Goal: Information Seeking & Learning: Learn about a topic

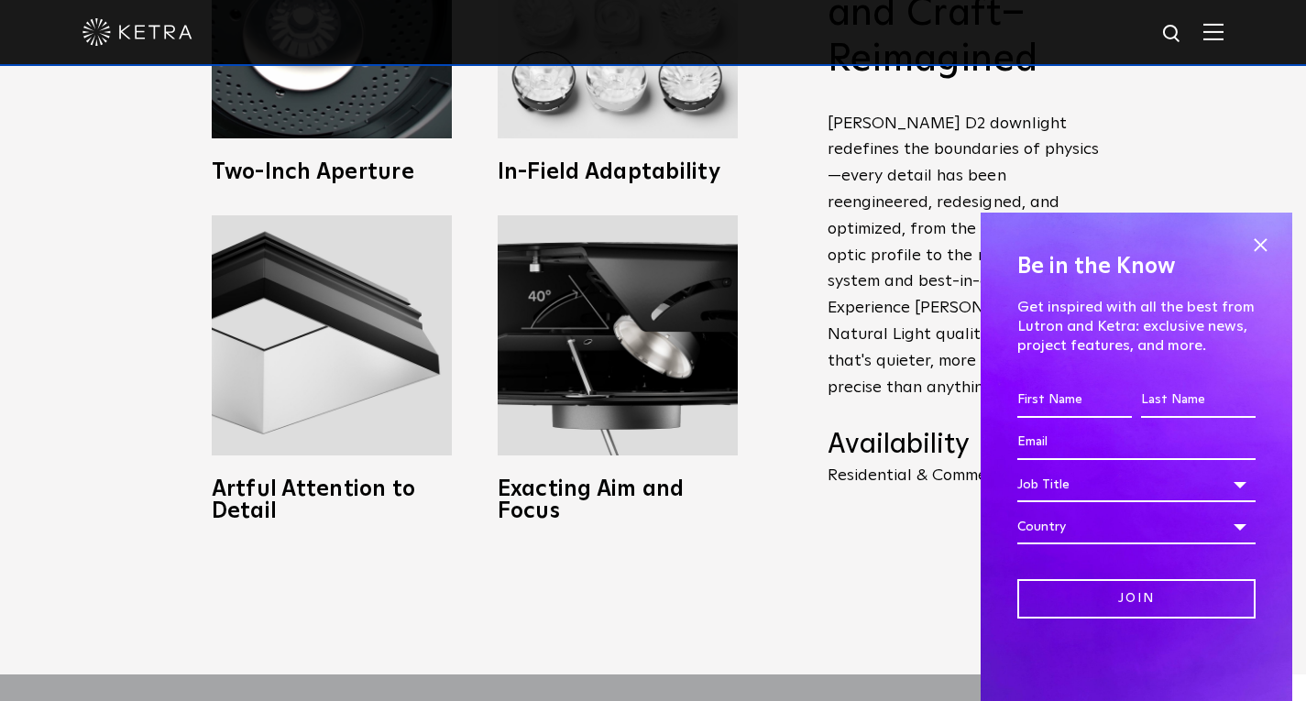
scroll to position [927, 0]
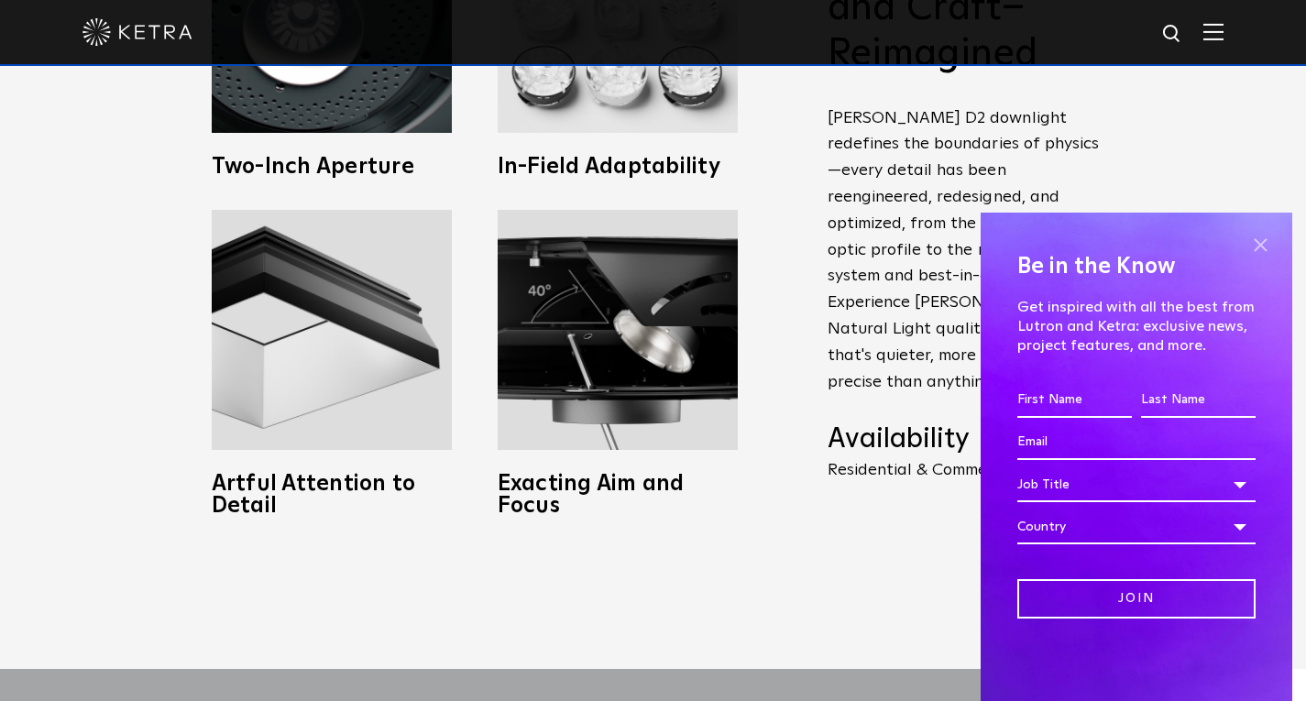
click at [1252, 256] on span at bounding box center [1259, 244] width 27 height 27
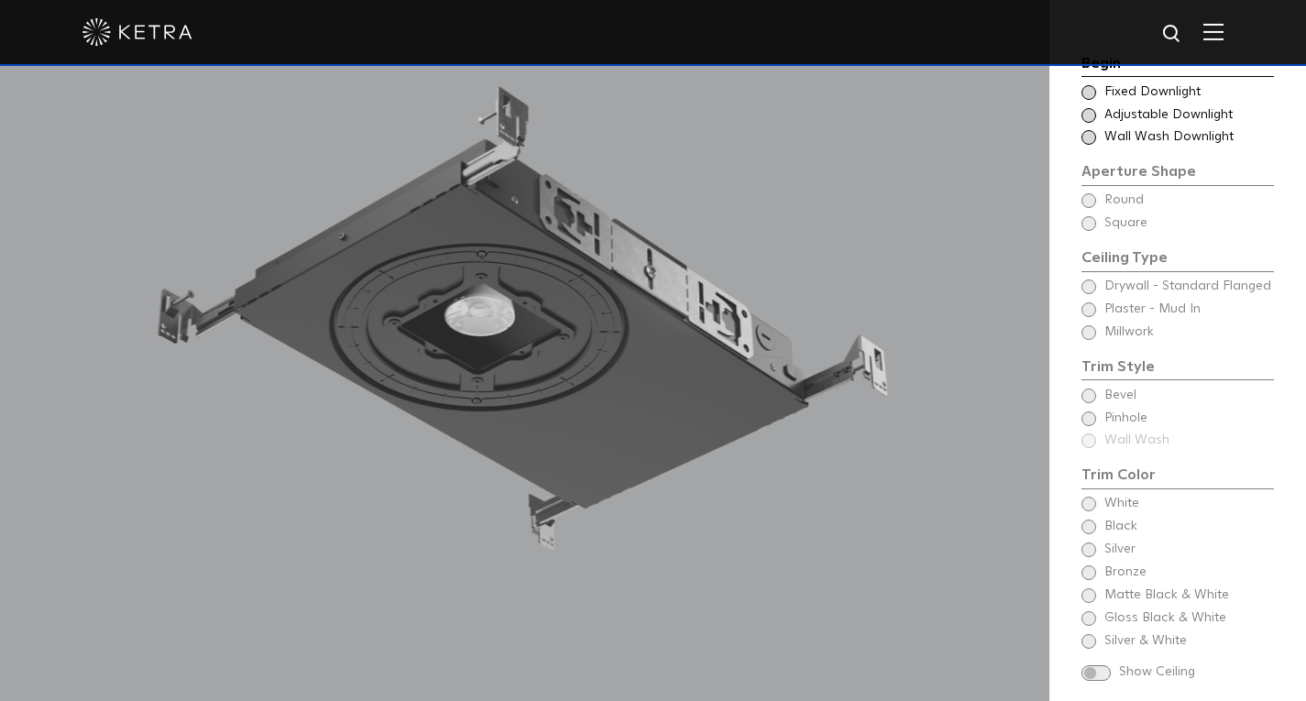
scroll to position [1636, 0]
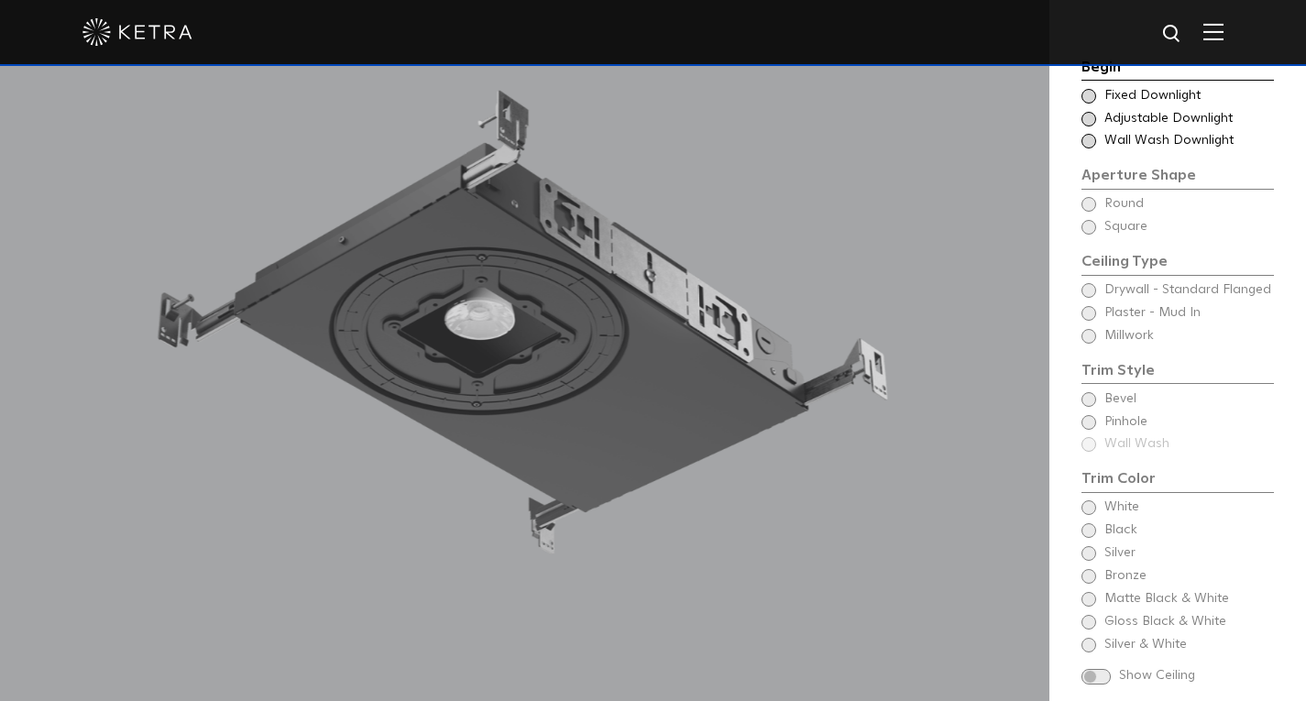
click at [1100, 669] on span at bounding box center [1095, 677] width 29 height 16
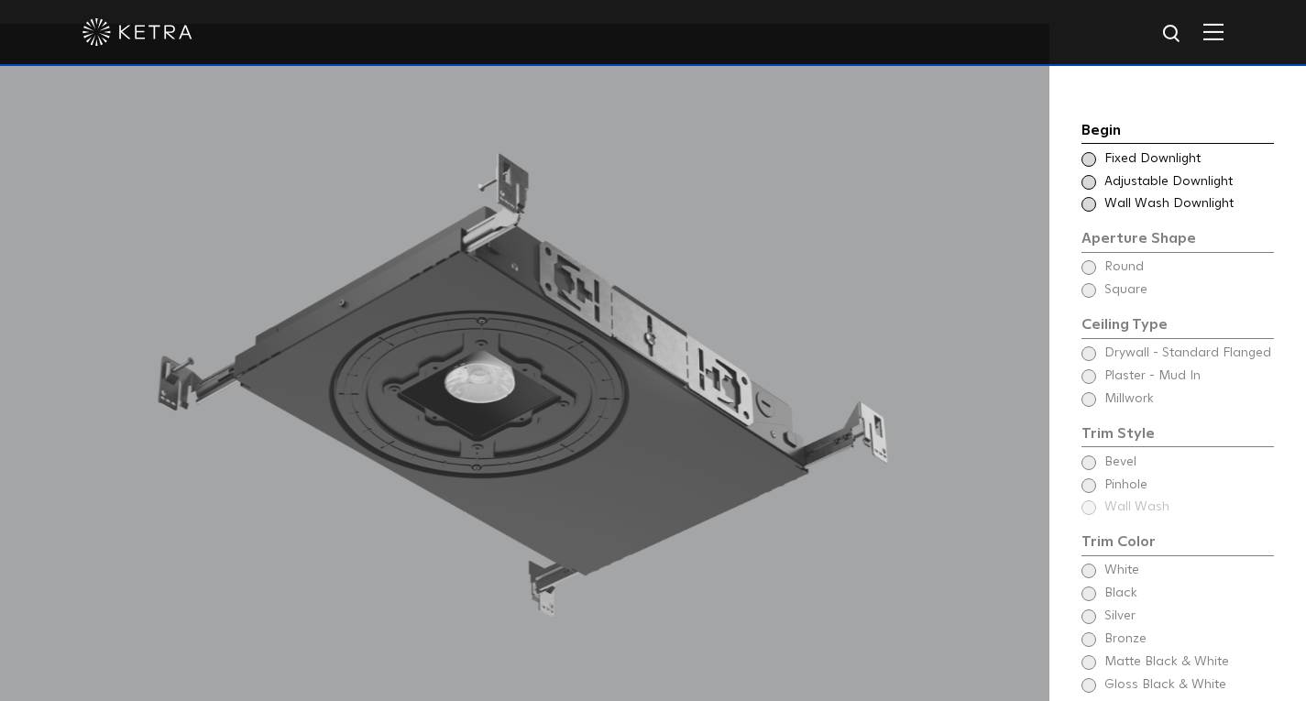
scroll to position [1571, 0]
click at [1090, 153] on span at bounding box center [1088, 160] width 15 height 15
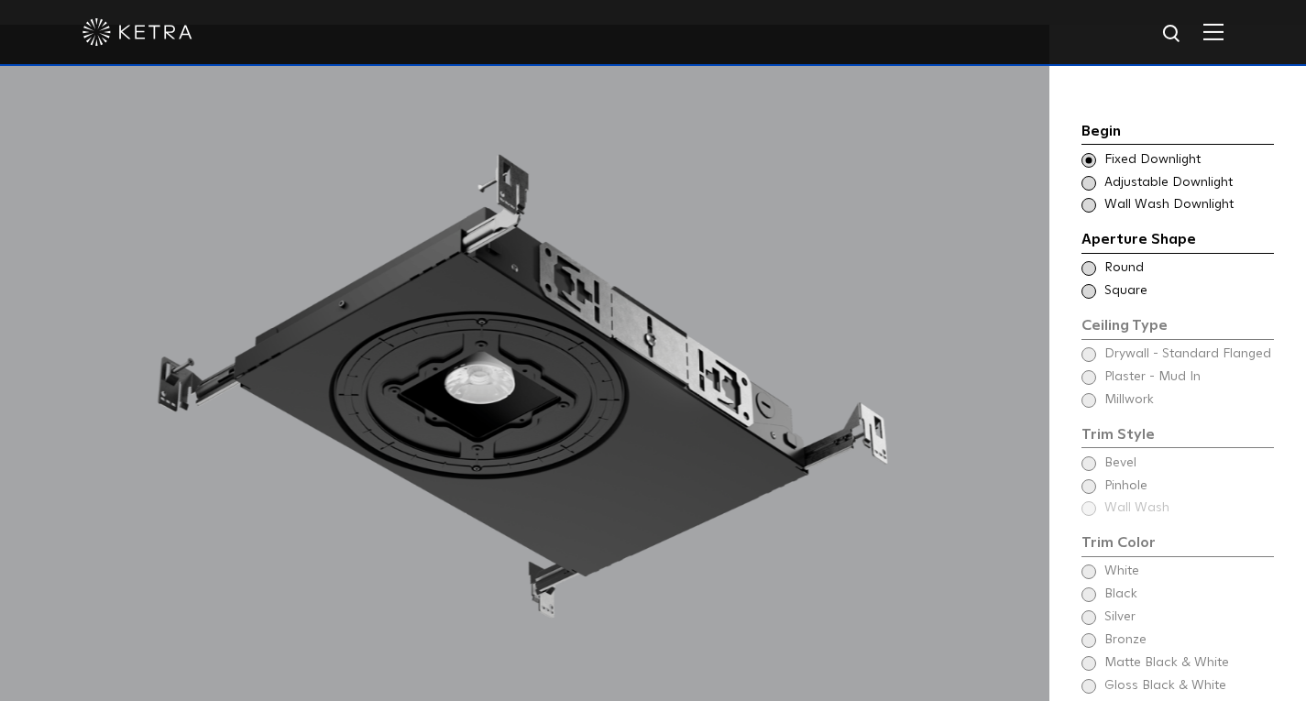
click at [1093, 284] on span at bounding box center [1088, 291] width 15 height 15
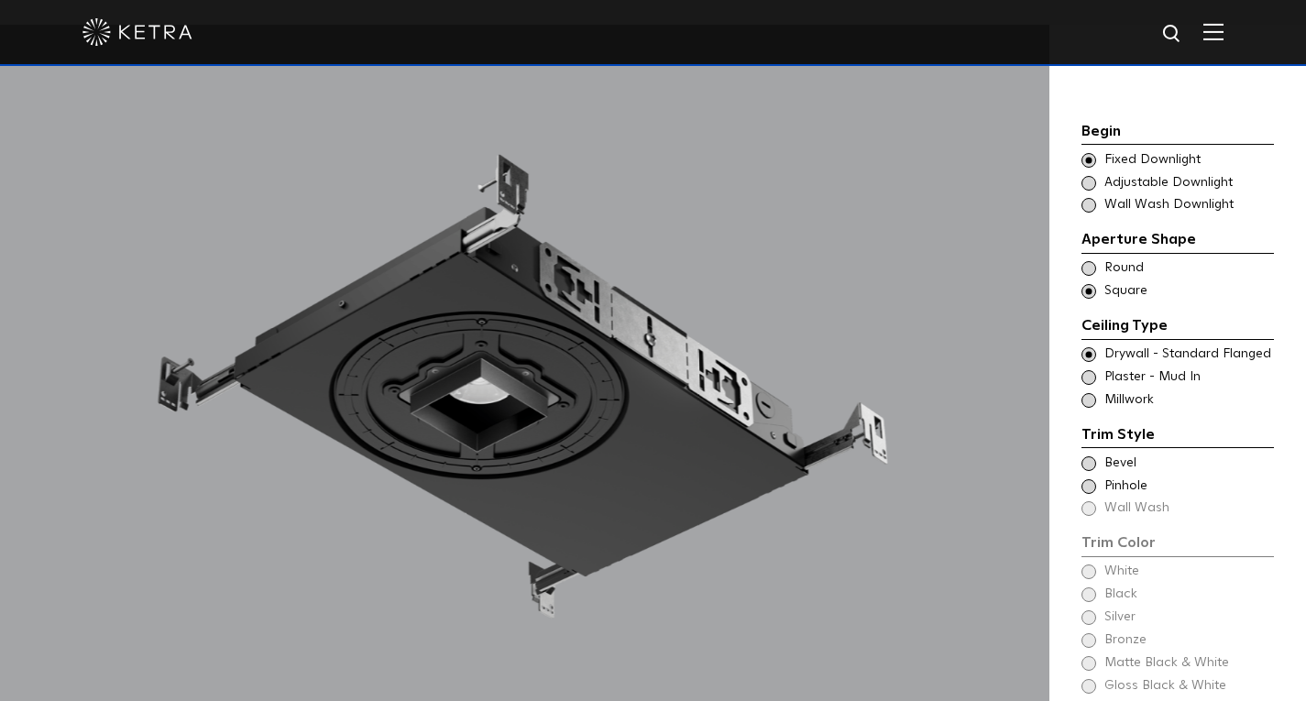
click at [1090, 261] on span at bounding box center [1088, 268] width 15 height 15
click at [1090, 284] on span at bounding box center [1088, 291] width 15 height 15
click at [1089, 370] on span at bounding box center [1088, 377] width 15 height 15
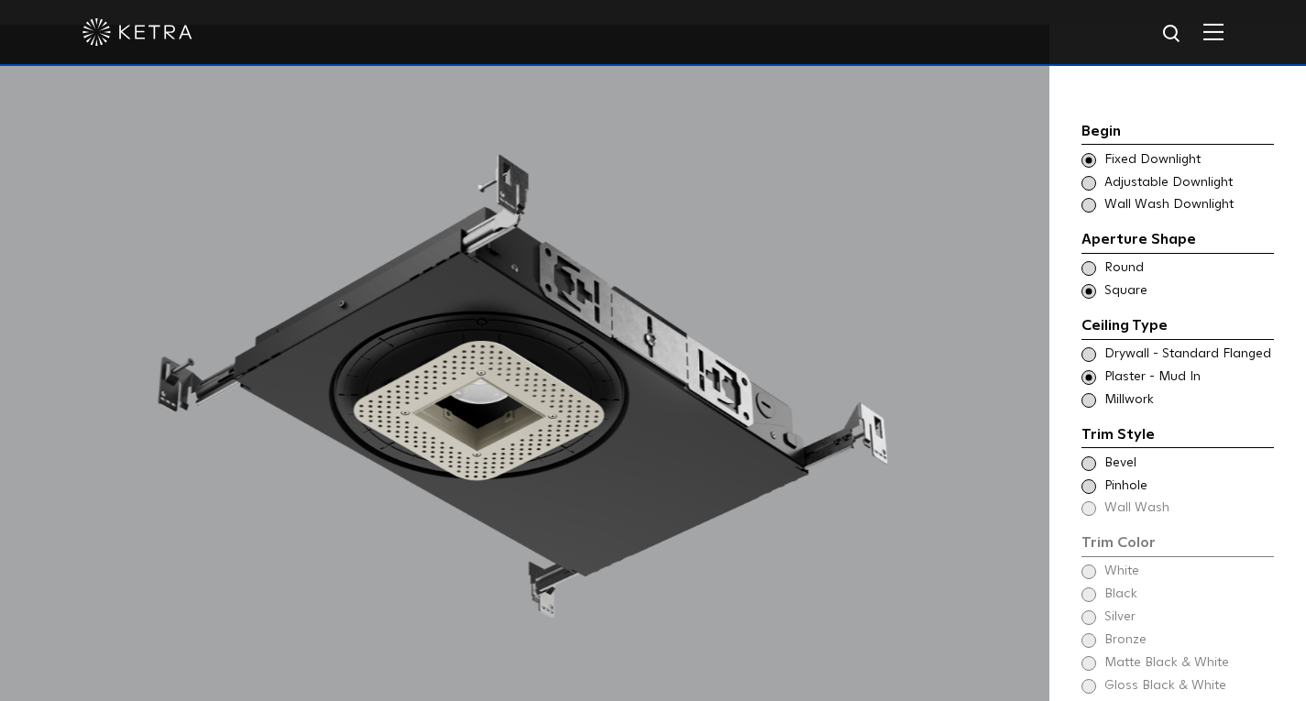
click at [1090, 393] on span at bounding box center [1088, 400] width 15 height 15
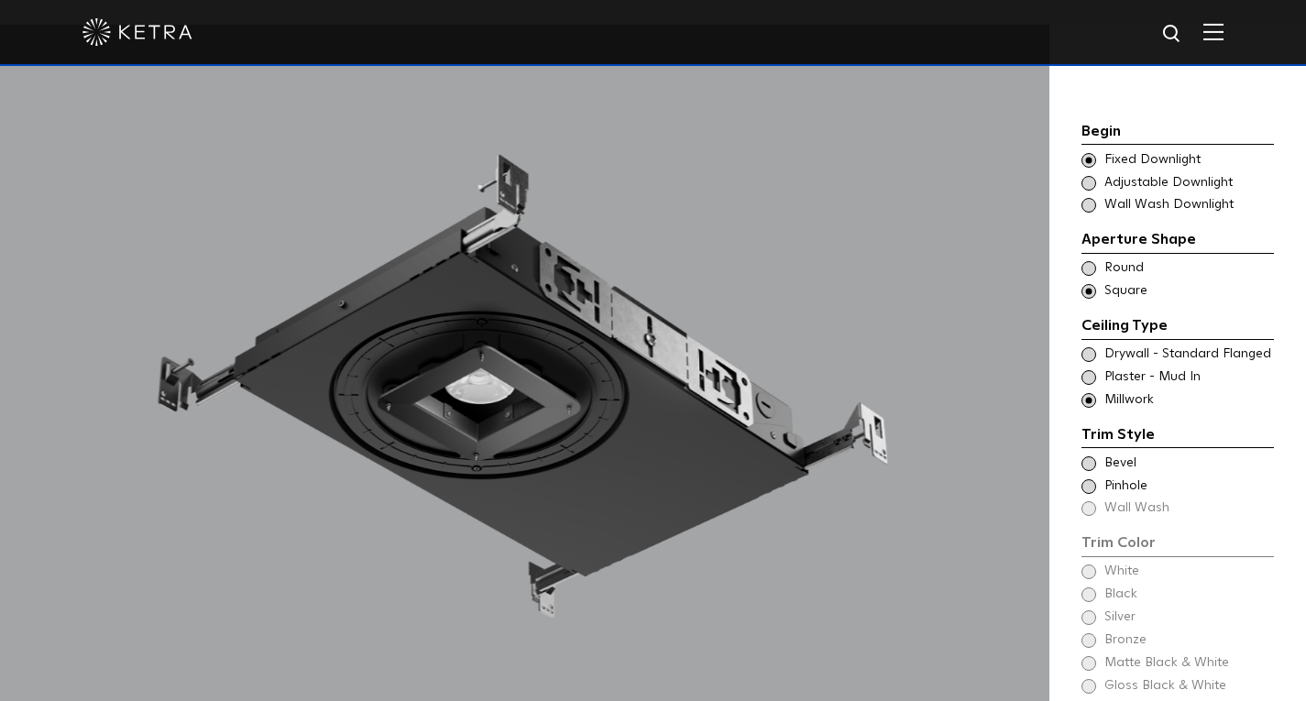
click at [1084, 345] on div "Trim Style - Square - Flanged Round - Flanged,Wall Wash - Square - Flanged - Di…" at bounding box center [1177, 354] width 192 height 18
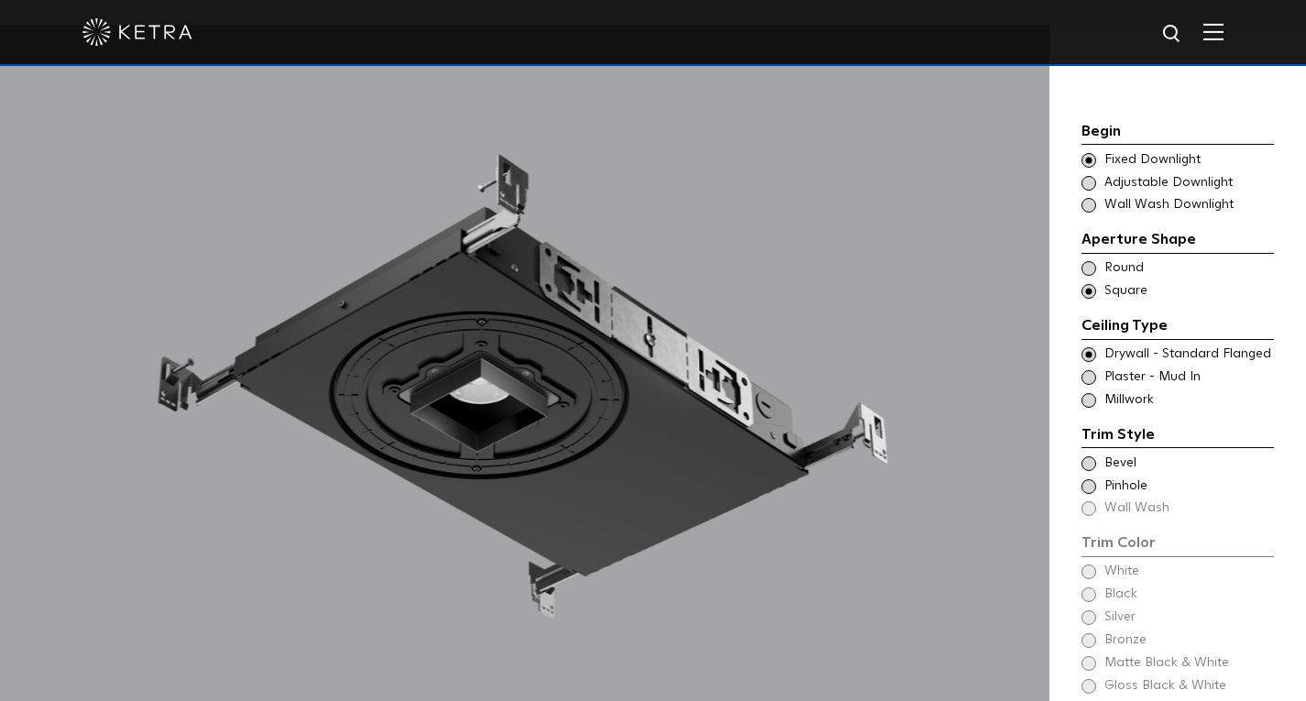
click at [1087, 456] on span at bounding box center [1088, 463] width 15 height 15
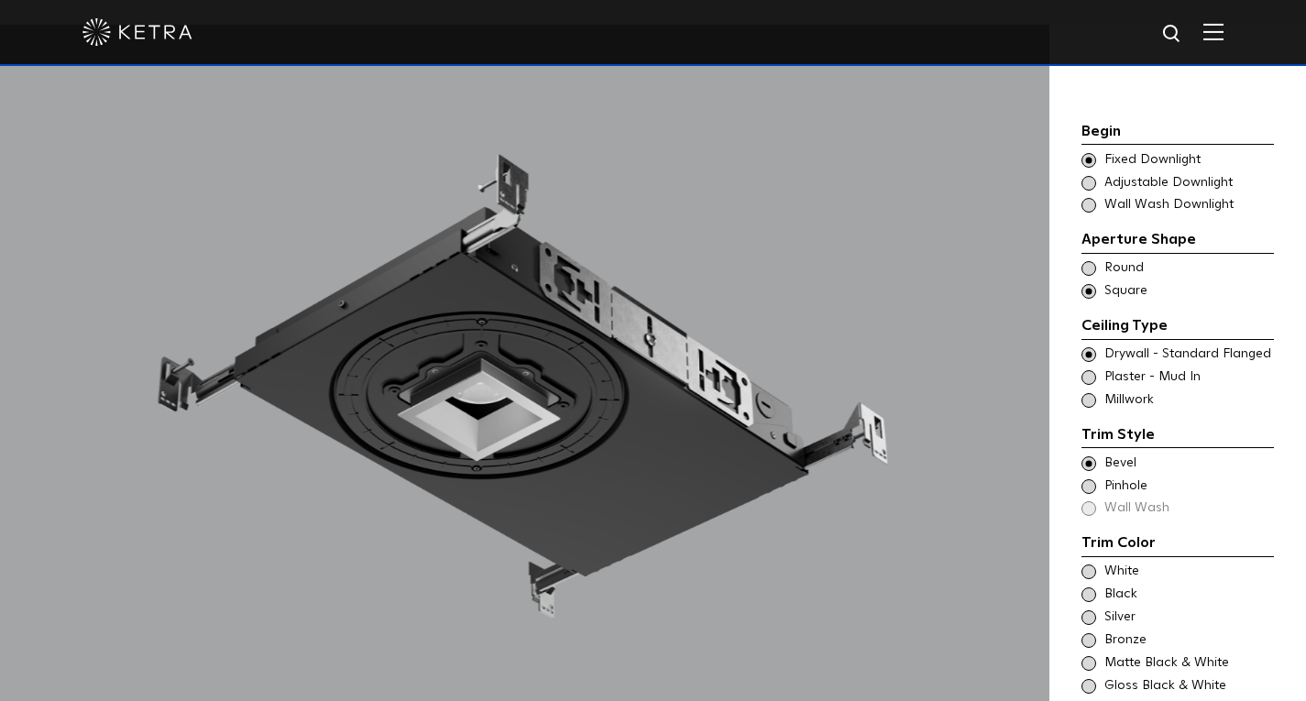
click at [1087, 479] on span at bounding box center [1088, 486] width 15 height 15
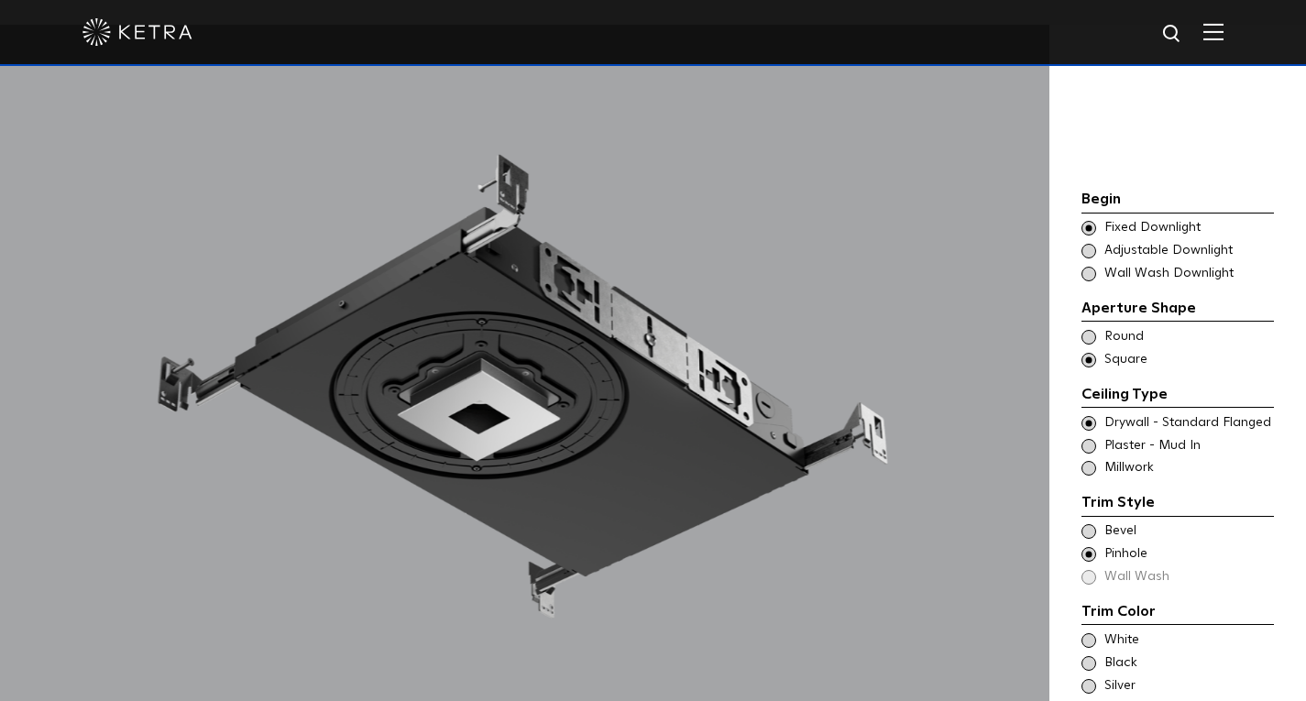
click at [1087, 524] on span at bounding box center [1088, 531] width 15 height 15
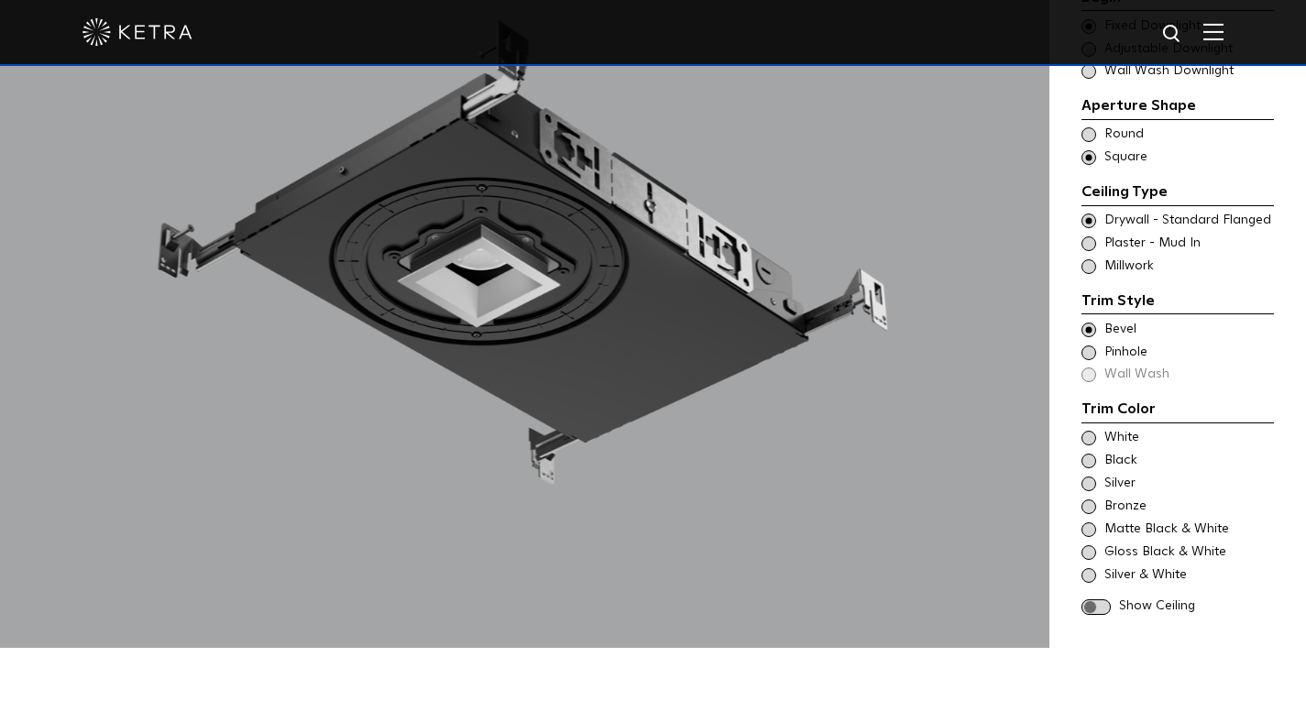
scroll to position [1706, 0]
click at [1085, 430] on span at bounding box center [1088, 437] width 15 height 15
click at [1088, 453] on span at bounding box center [1088, 460] width 15 height 15
click at [1092, 476] on span at bounding box center [1088, 483] width 15 height 15
click at [1085, 498] on span at bounding box center [1088, 505] width 15 height 15
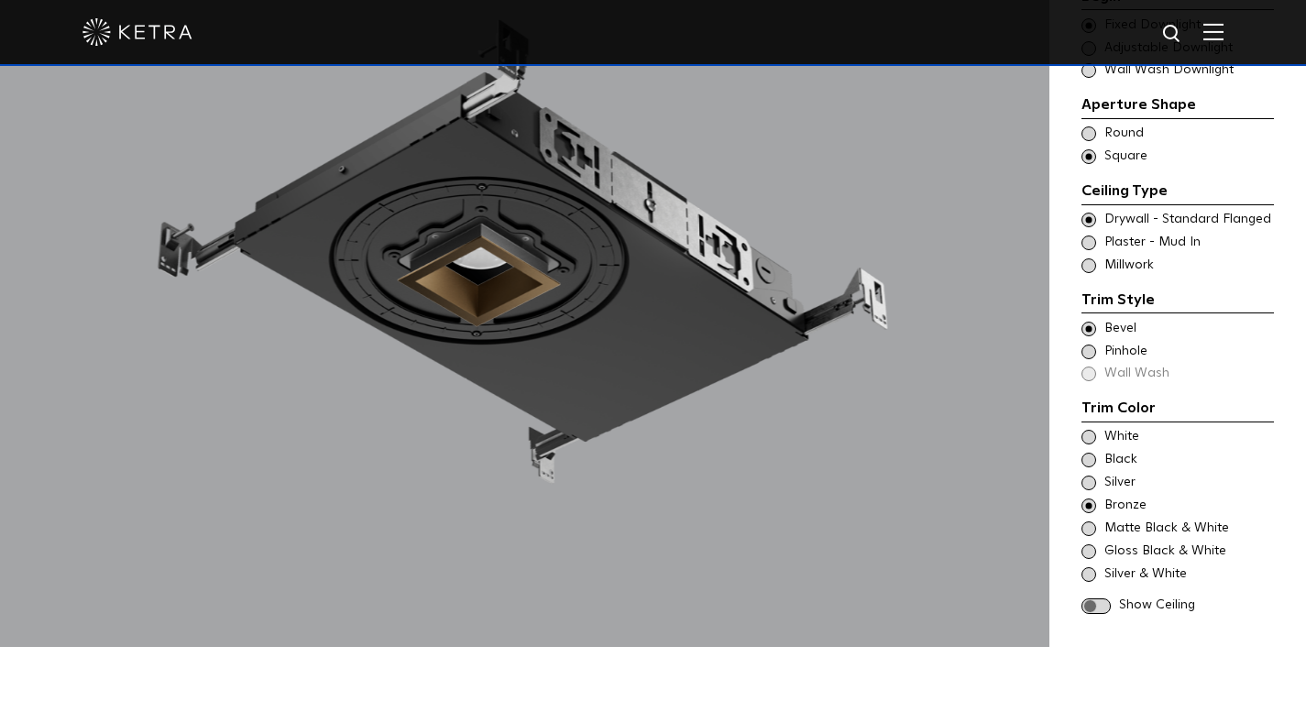
click at [1086, 521] on span at bounding box center [1088, 528] width 15 height 15
click at [1083, 544] on span at bounding box center [1088, 551] width 15 height 15
click at [1086, 567] on span at bounding box center [1088, 574] width 15 height 15
click at [1091, 498] on span at bounding box center [1088, 505] width 15 height 15
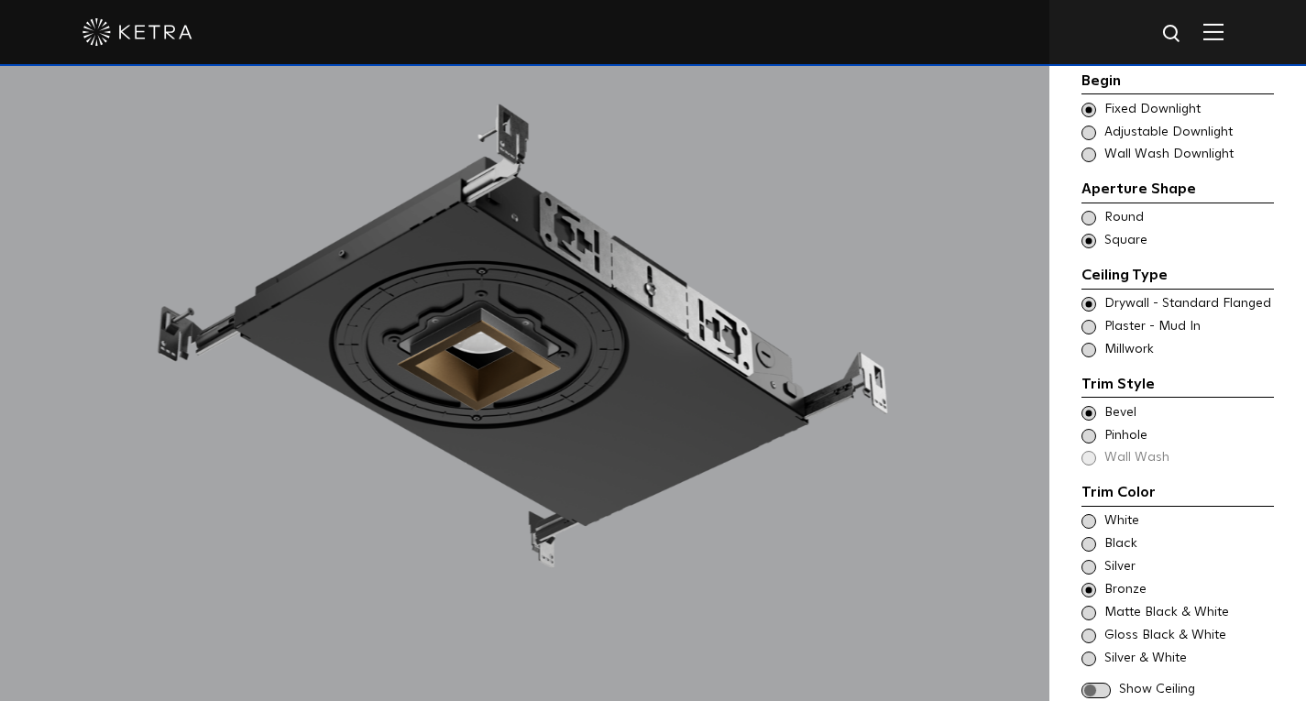
scroll to position [1623, 0]
click at [1088, 513] on span at bounding box center [1088, 520] width 15 height 15
click at [1088, 536] on span at bounding box center [1088, 543] width 15 height 15
click at [1082, 582] on span at bounding box center [1088, 589] width 15 height 15
click at [1089, 628] on span at bounding box center [1088, 635] width 15 height 15
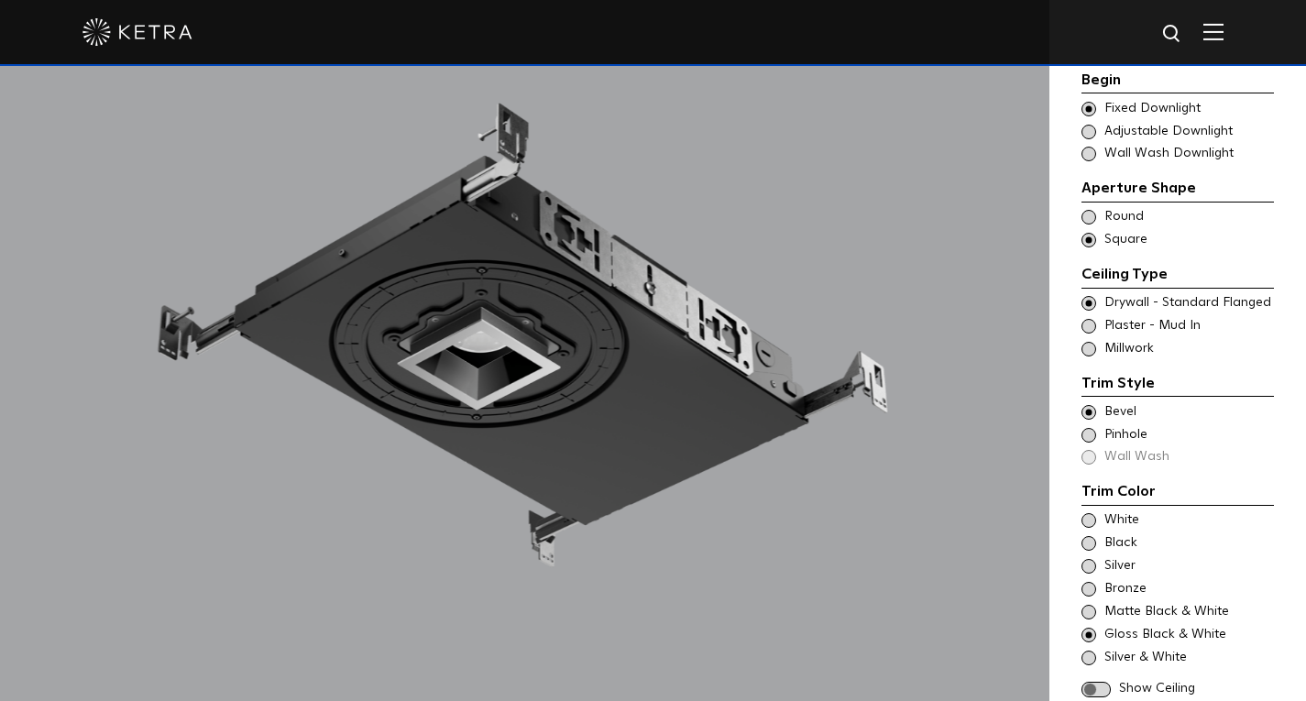
click at [1085, 605] on span at bounding box center [1088, 612] width 15 height 15
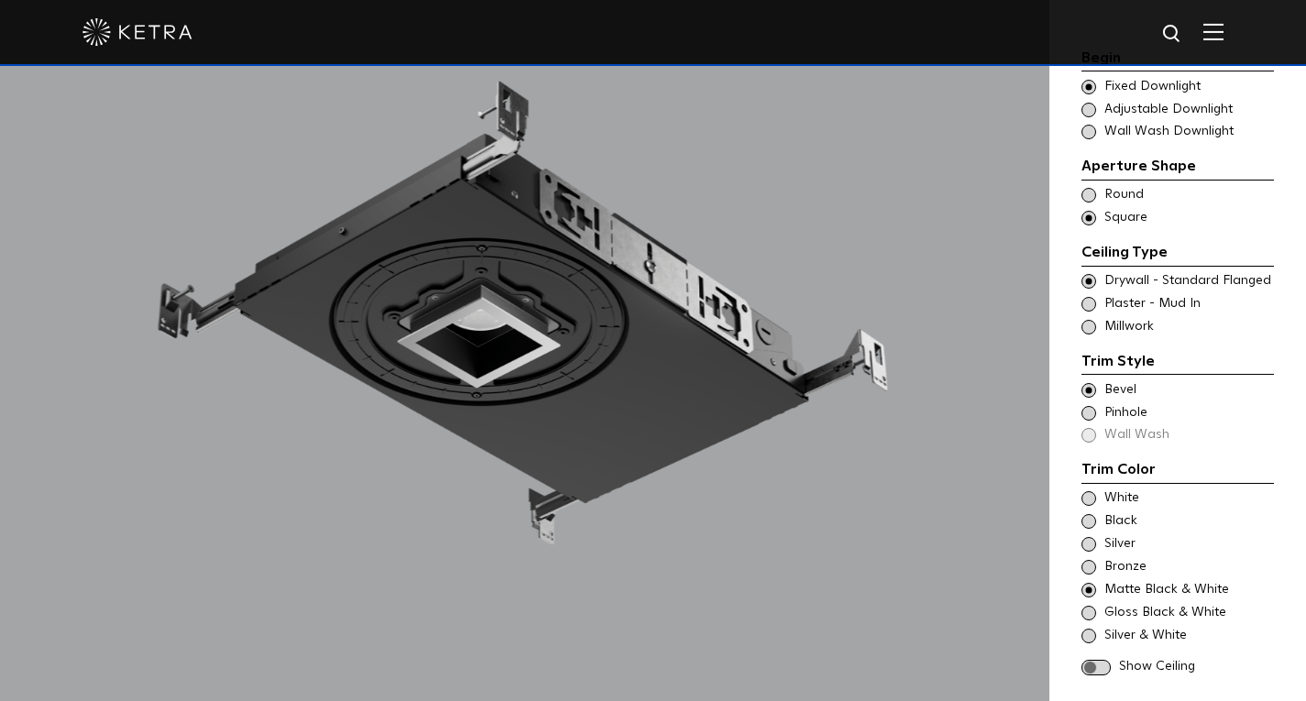
scroll to position [1647, 0]
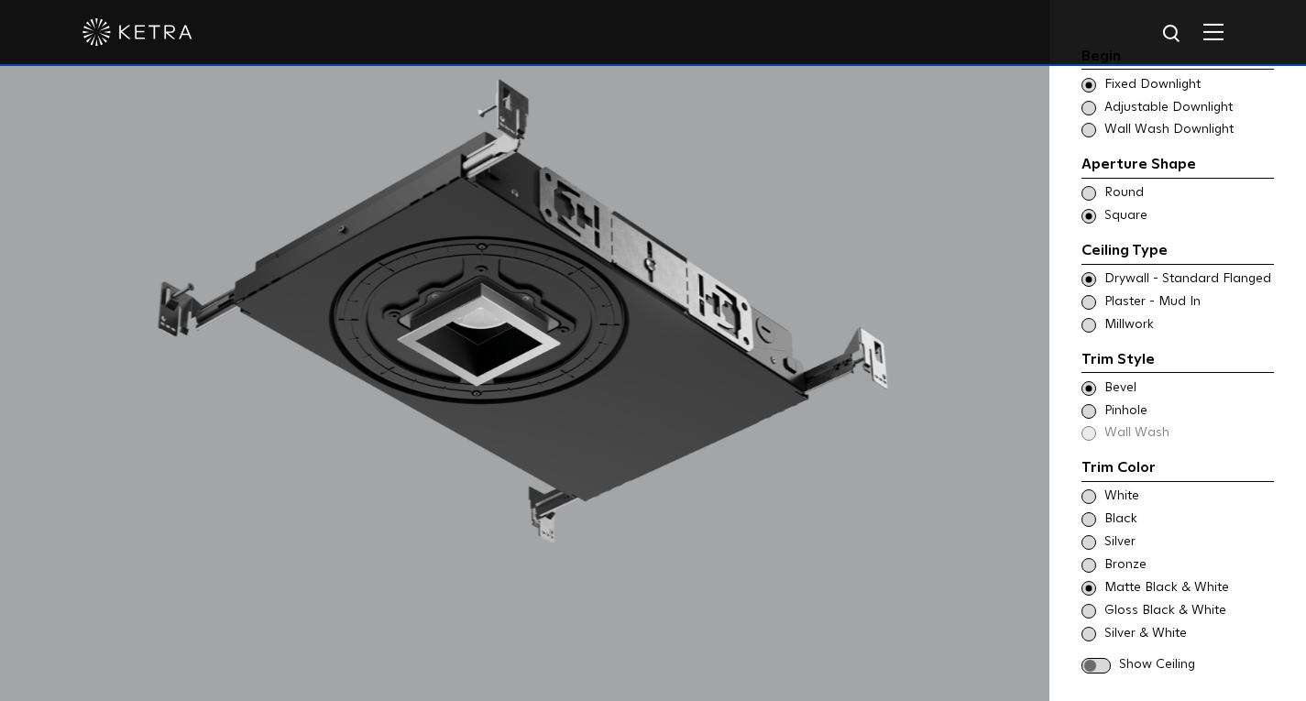
click at [1081, 512] on span at bounding box center [1088, 519] width 15 height 15
click at [1090, 558] on span at bounding box center [1088, 565] width 15 height 15
click at [1090, 489] on span at bounding box center [1088, 496] width 15 height 15
click at [1085, 558] on span at bounding box center [1088, 565] width 15 height 15
click at [1087, 512] on span at bounding box center [1088, 519] width 15 height 15
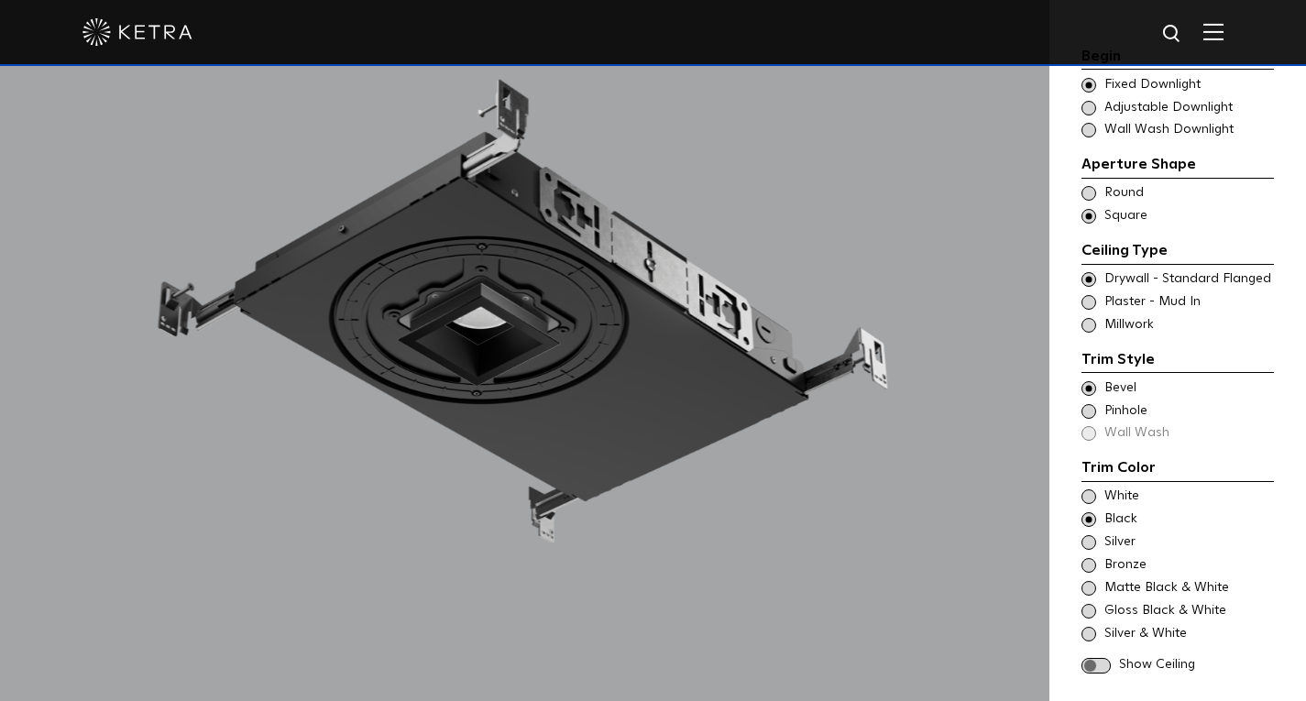
click at [1089, 535] on span at bounding box center [1088, 542] width 15 height 15
click at [1091, 581] on span at bounding box center [1088, 588] width 15 height 15
click at [1092, 558] on span at bounding box center [1088, 565] width 15 height 15
click at [1093, 604] on span at bounding box center [1088, 611] width 15 height 15
